Goal: Task Accomplishment & Management: Use online tool/utility

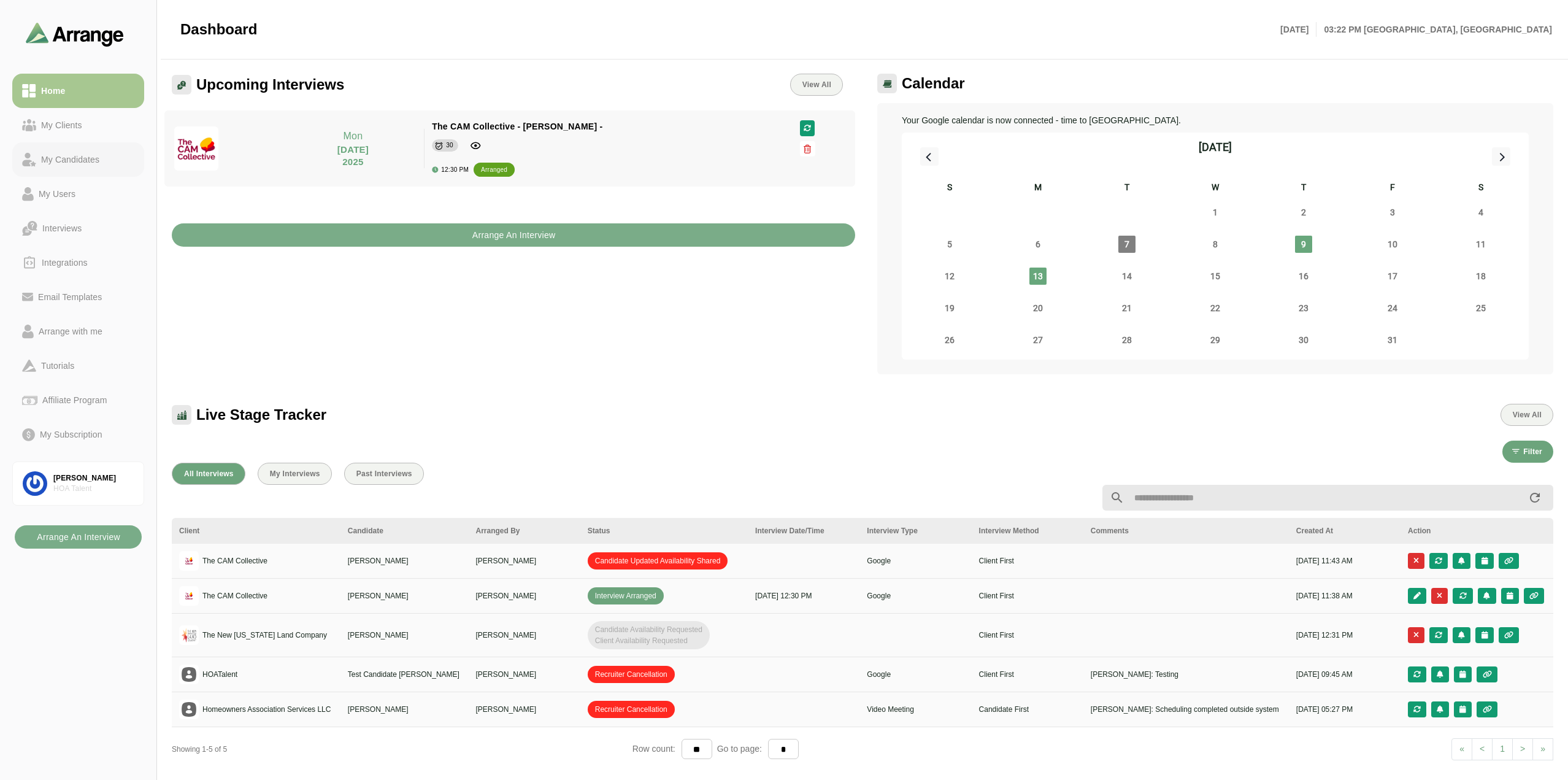
click at [70, 164] on div "My Candidates" at bounding box center [70, 159] width 68 height 15
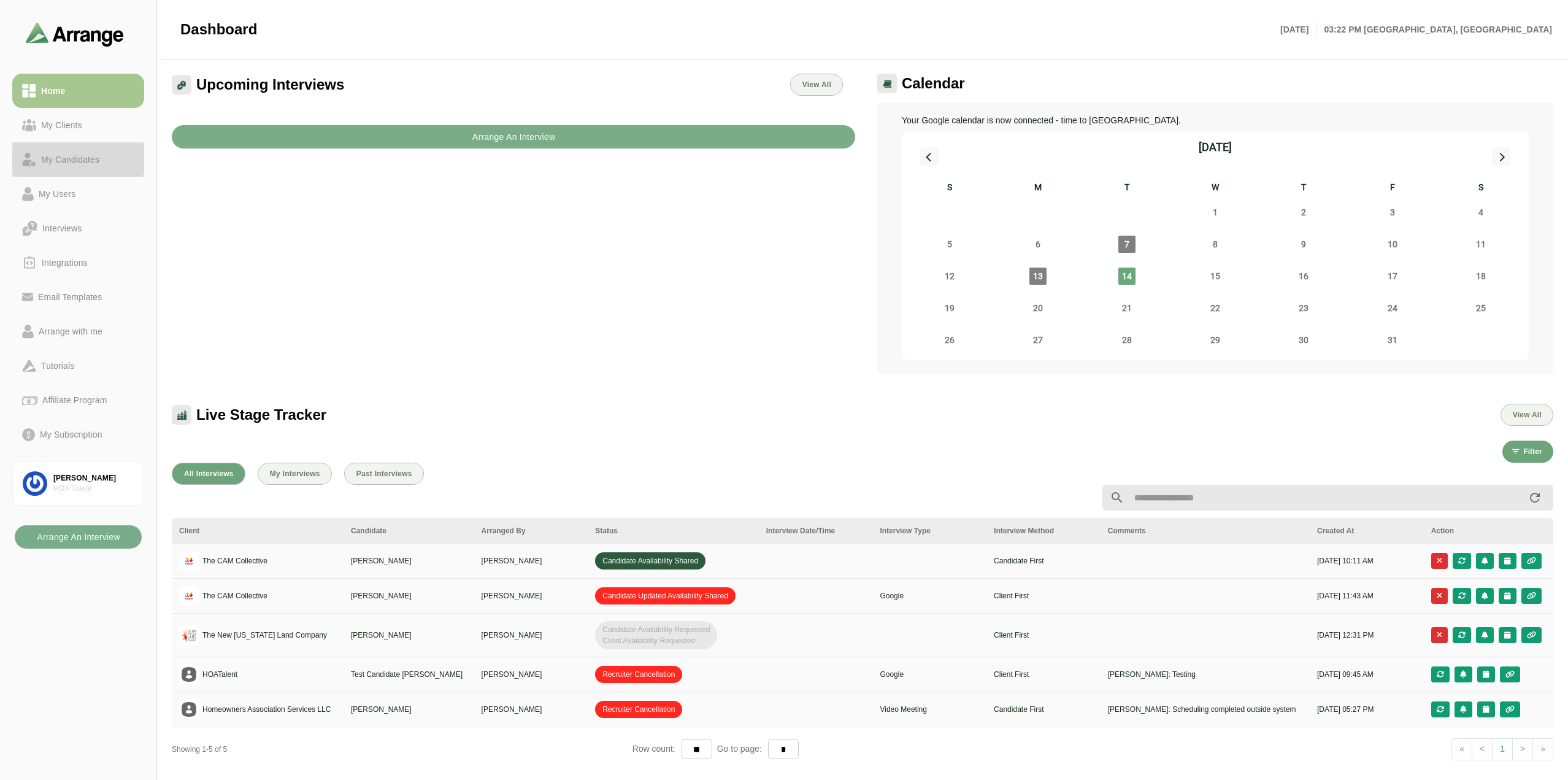
click at [54, 154] on div "My Candidates" at bounding box center [70, 159] width 68 height 15
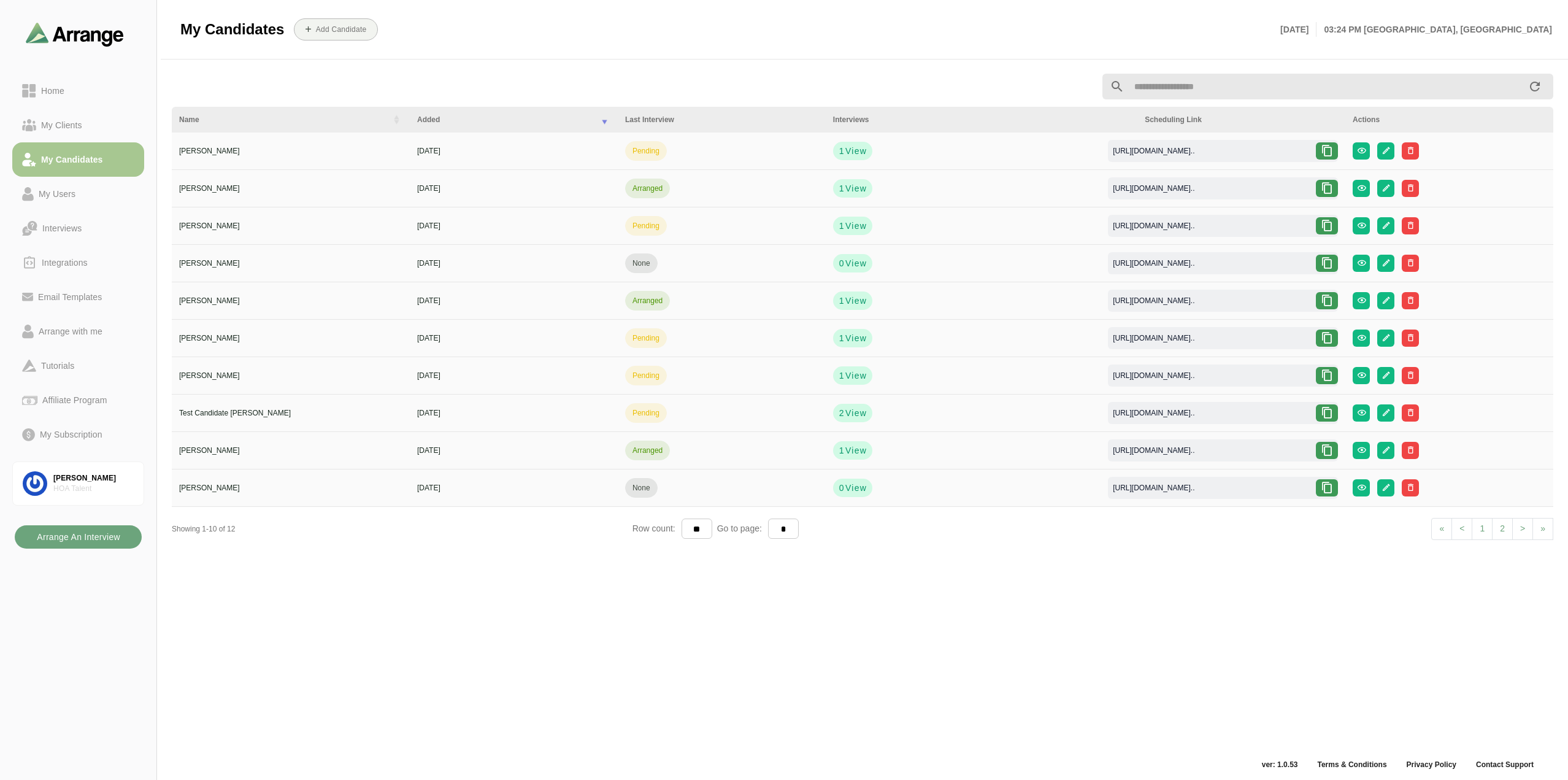
click at [70, 533] on b "Arrange An Interview" at bounding box center [78, 537] width 84 height 24
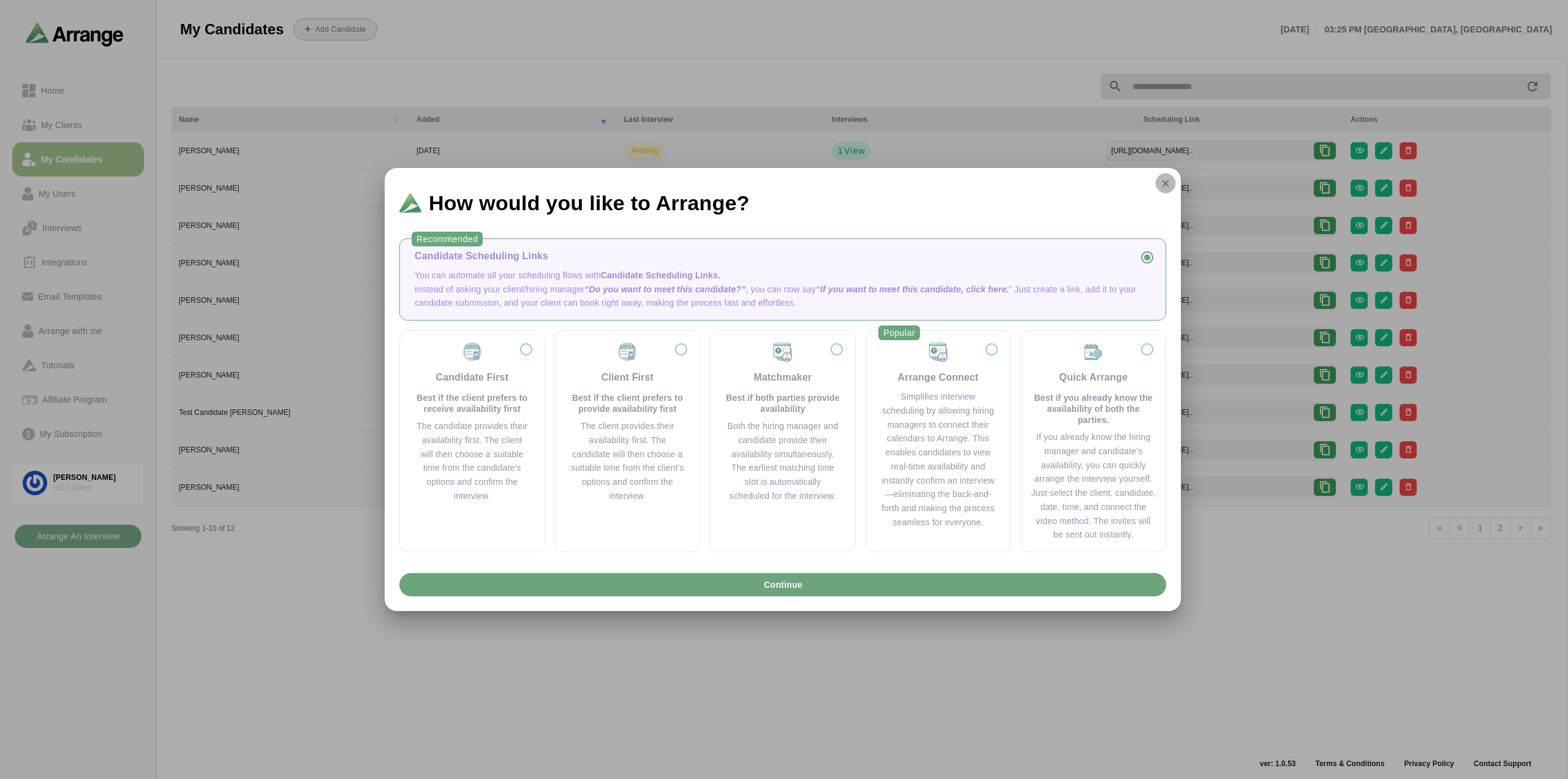
click at [1162, 184] on icon "button" at bounding box center [1166, 183] width 11 height 11
